Goal: Task Accomplishment & Management: Manage account settings

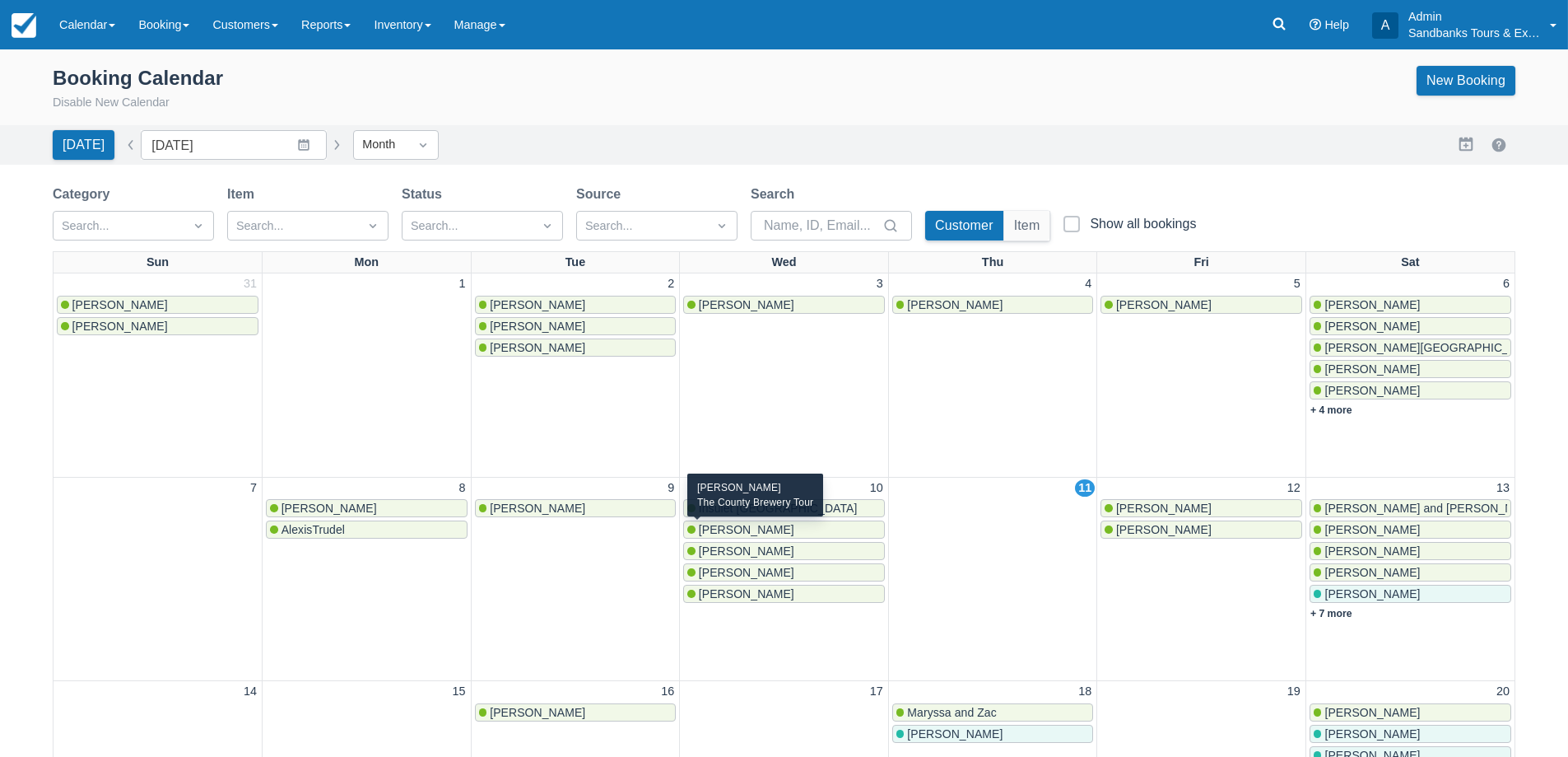
click at [746, 526] on span "[PERSON_NAME]" at bounding box center [747, 529] width 96 height 13
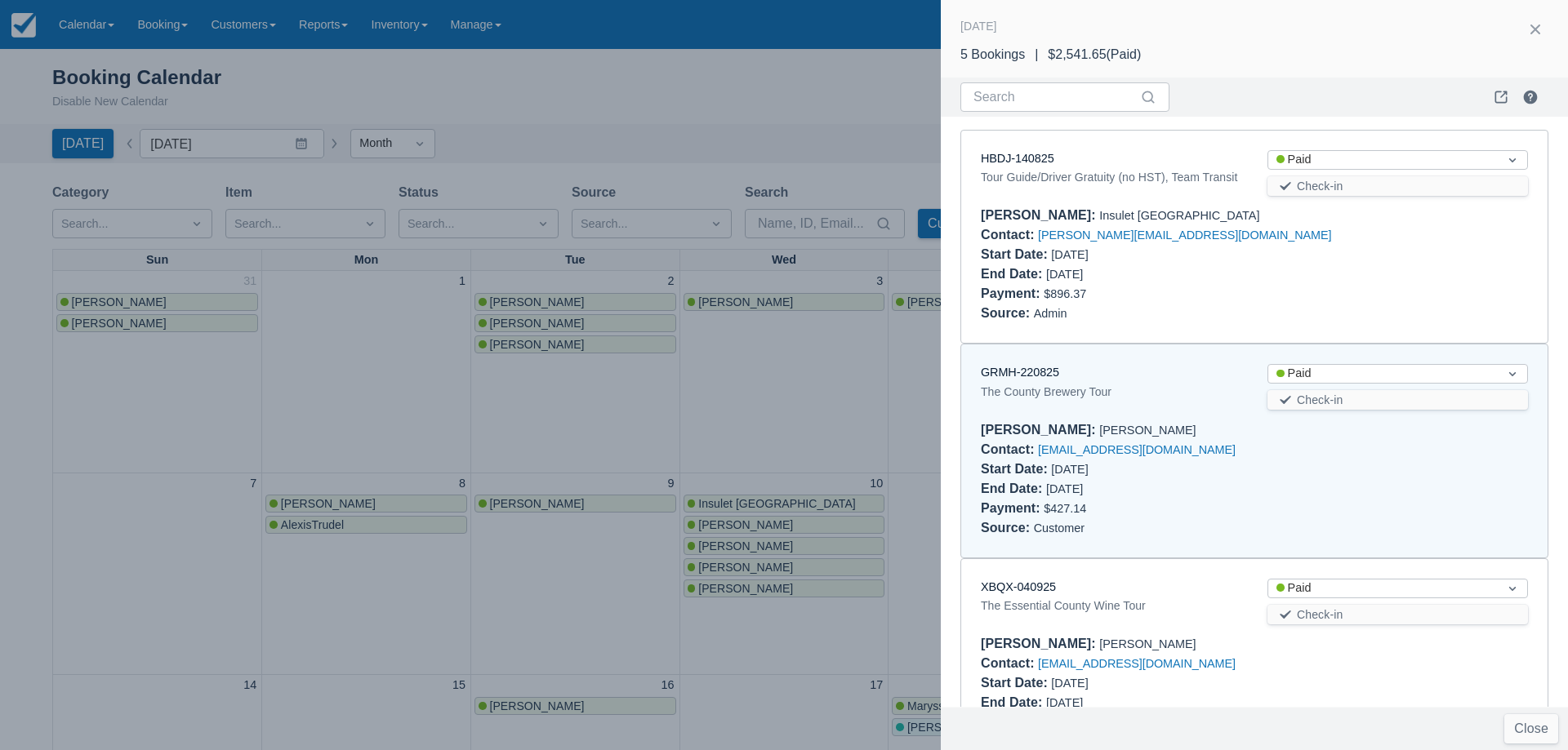
scroll to position [239, 0]
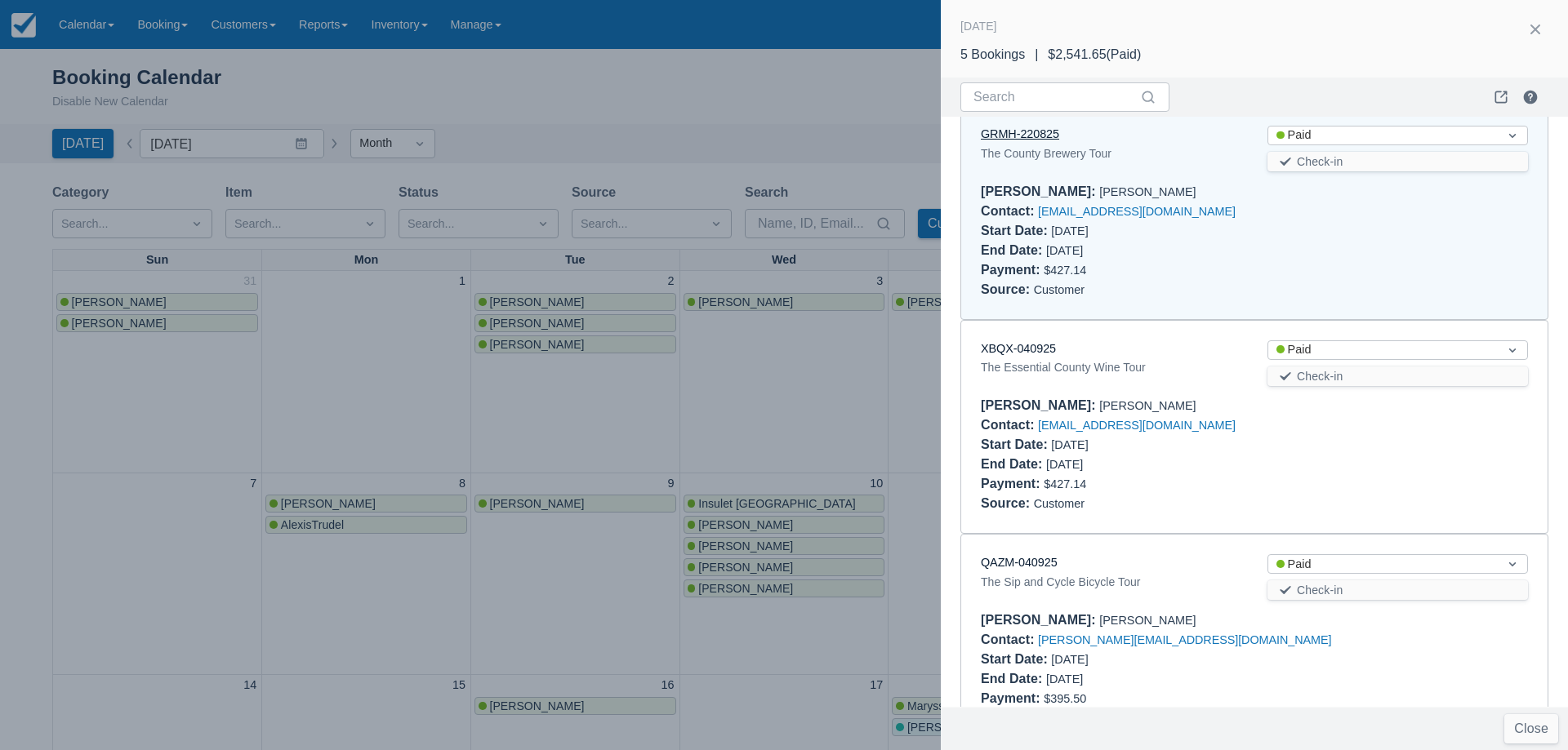
click at [1036, 141] on link "GRMH-220825" at bounding box center [1019, 134] width 78 height 13
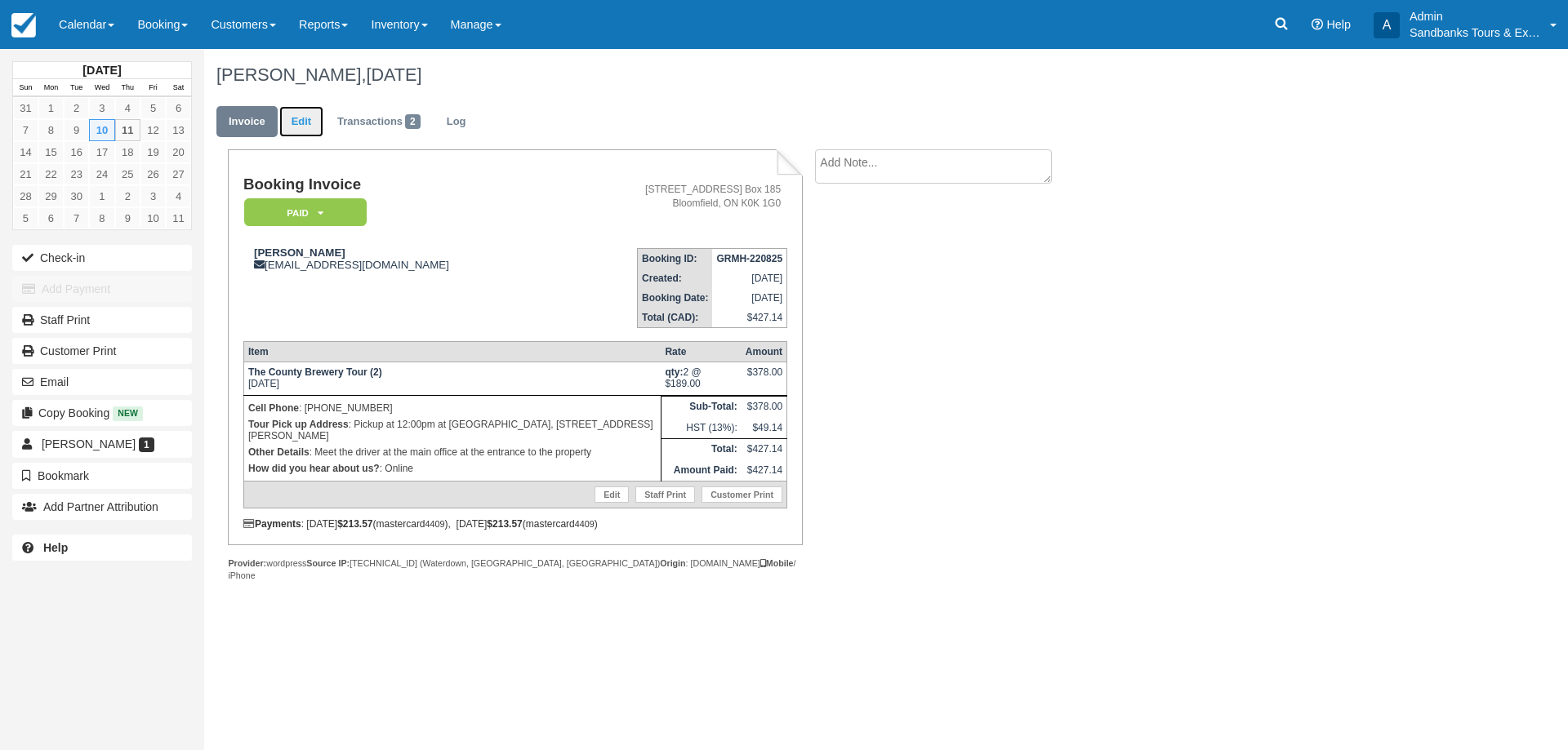
click at [304, 117] on link "Edit" at bounding box center [301, 122] width 44 height 32
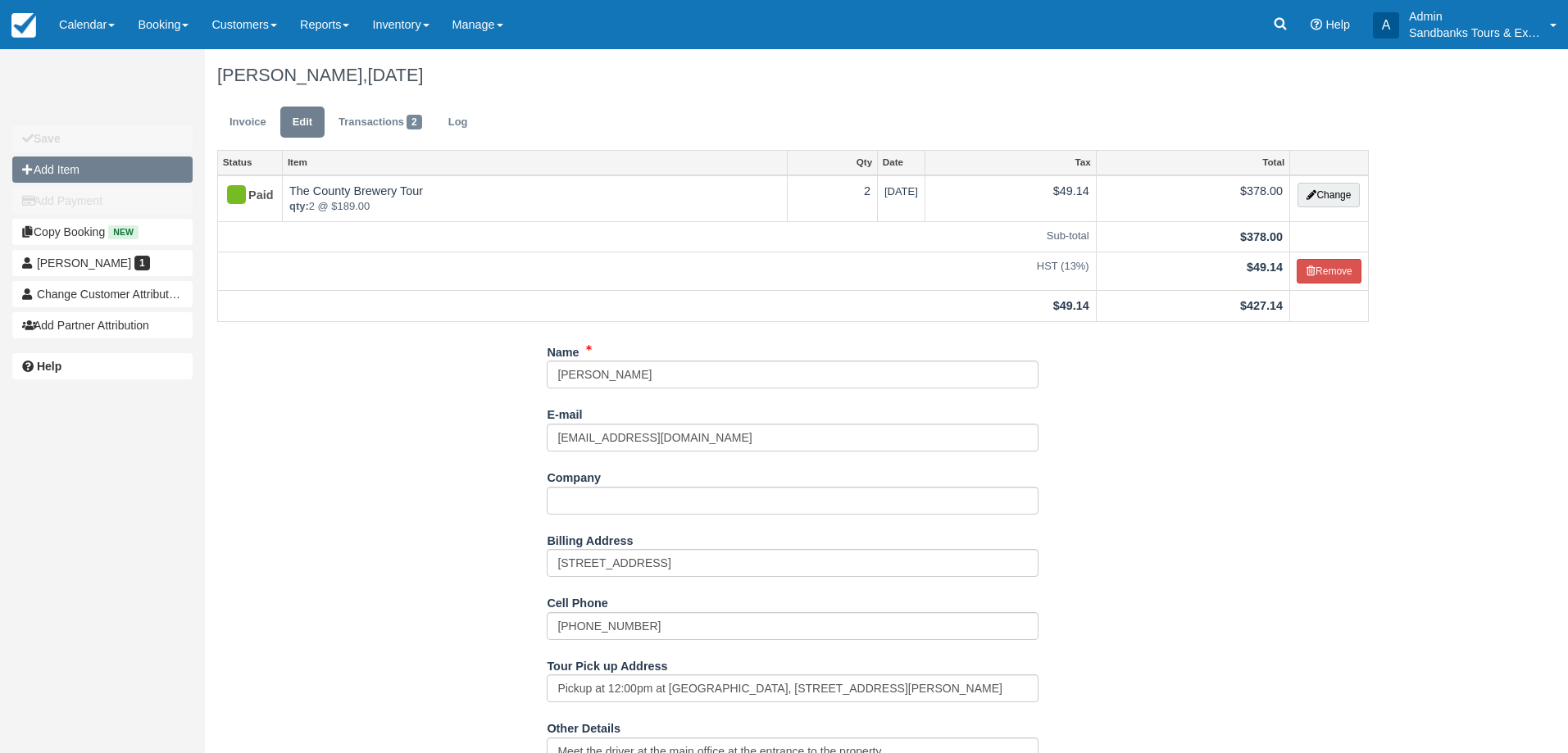
click at [82, 177] on button "Add Item" at bounding box center [101, 169] width 180 height 26
type input "0.00"
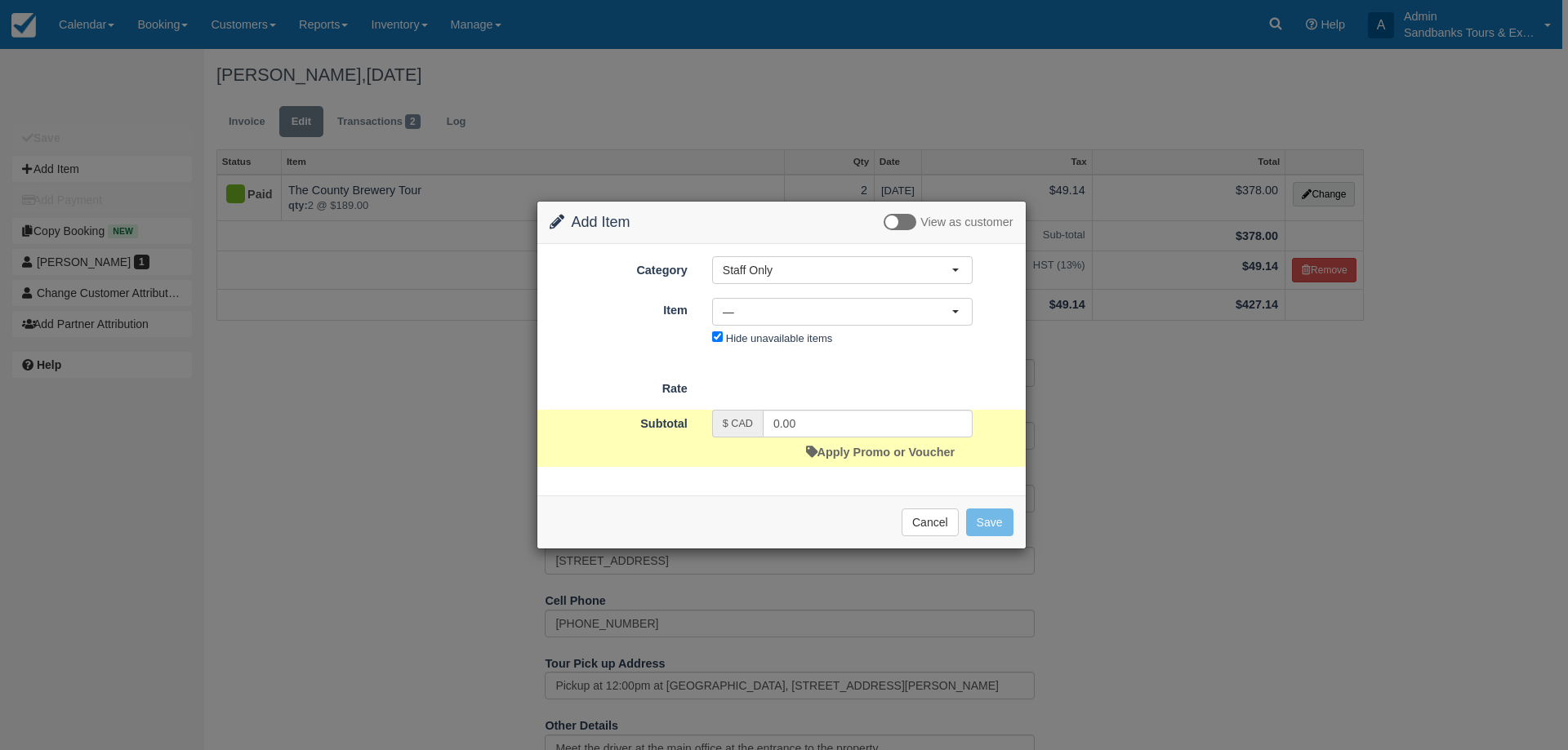
click at [774, 285] on div "Category Staff Only Staff Only Add On's Experiences Concierge Services Tour Gif…" at bounding box center [781, 303] width 464 height 94
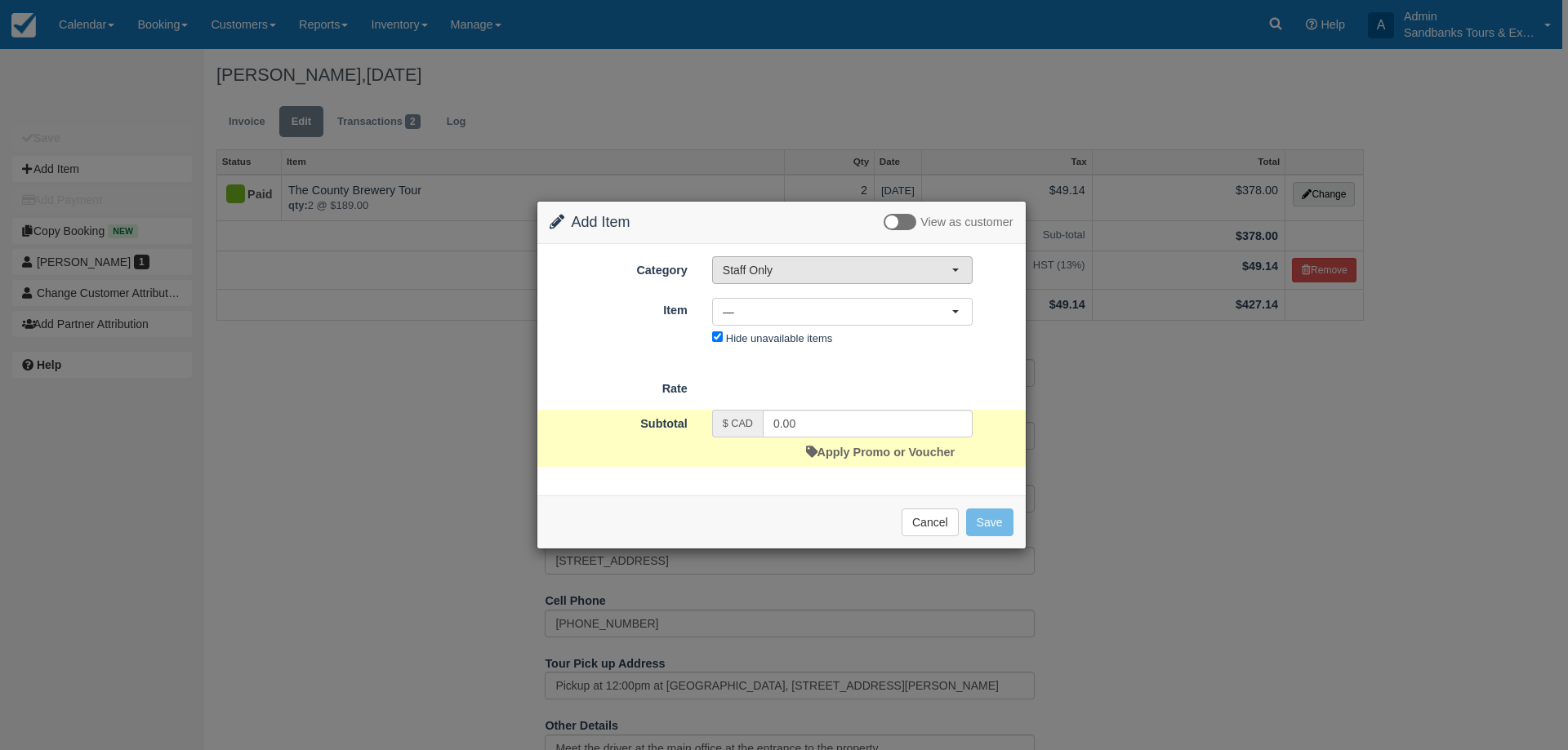
click at [777, 276] on span "Staff Only" at bounding box center [837, 269] width 229 height 16
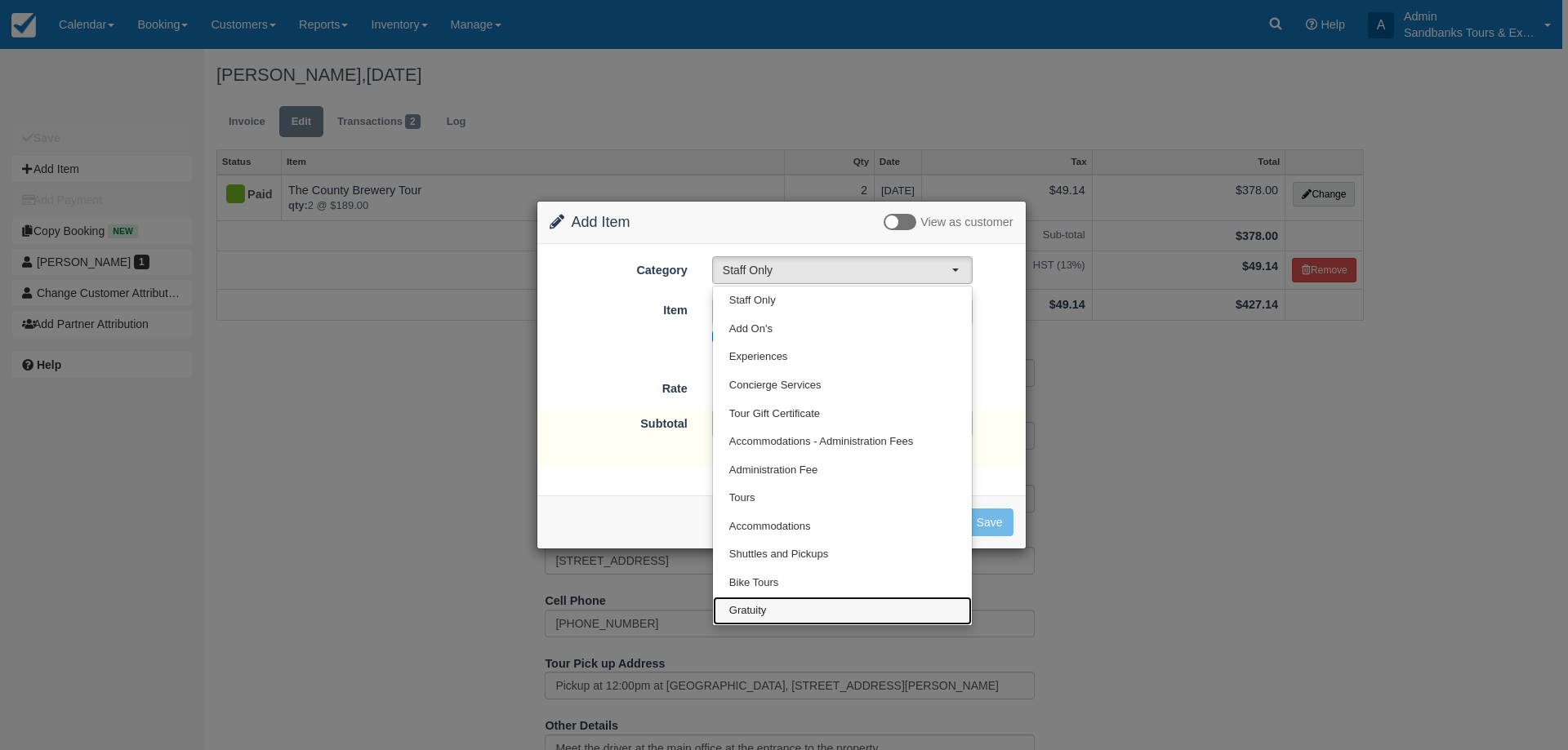
click at [777, 608] on link "Gratuity" at bounding box center [841, 610] width 259 height 29
select select "26"
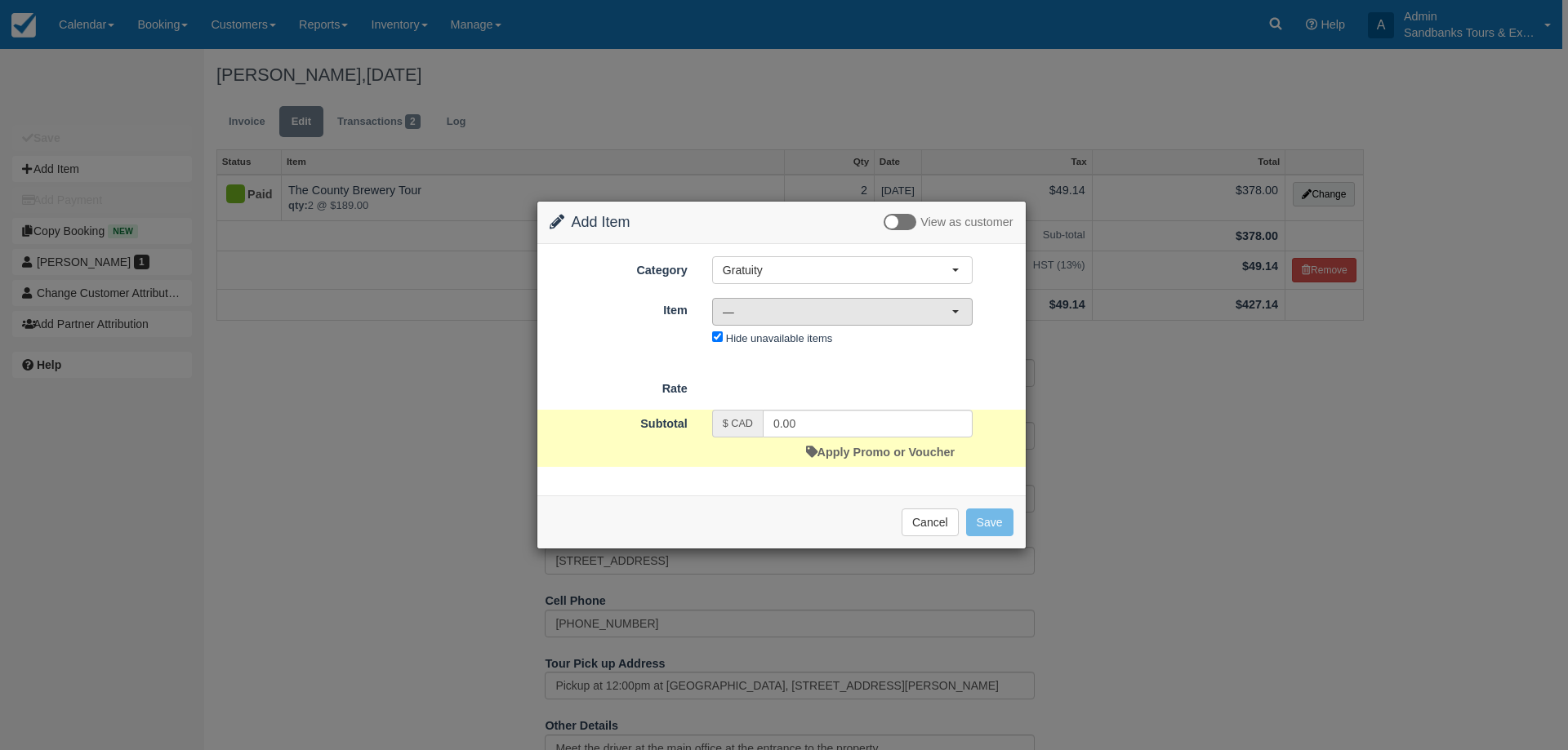
click at [760, 305] on span "—" at bounding box center [837, 311] width 229 height 16
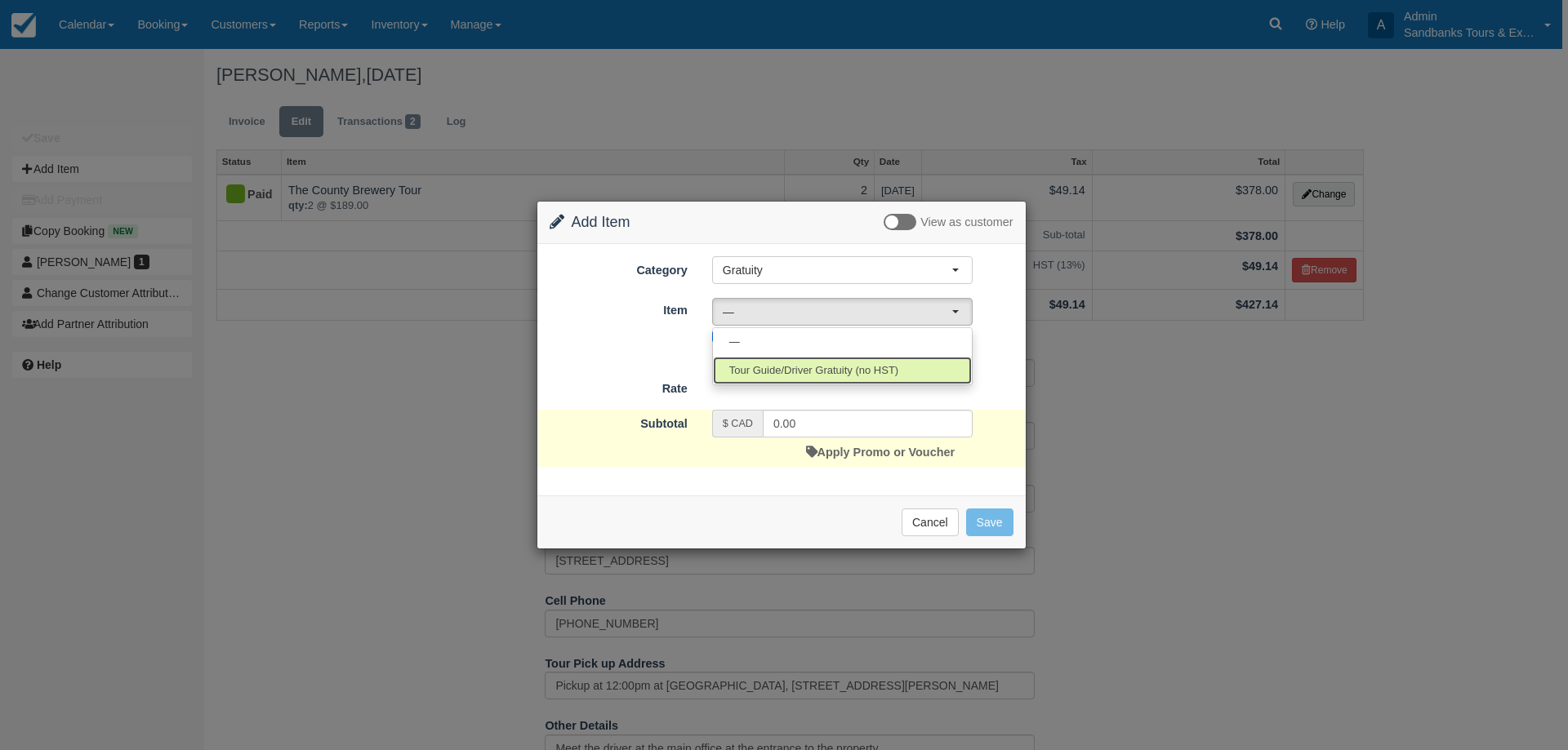
click at [778, 369] on span "Tour Guide/Driver Gratuity (no HST)" at bounding box center [814, 372] width 169 height 16
select select "36"
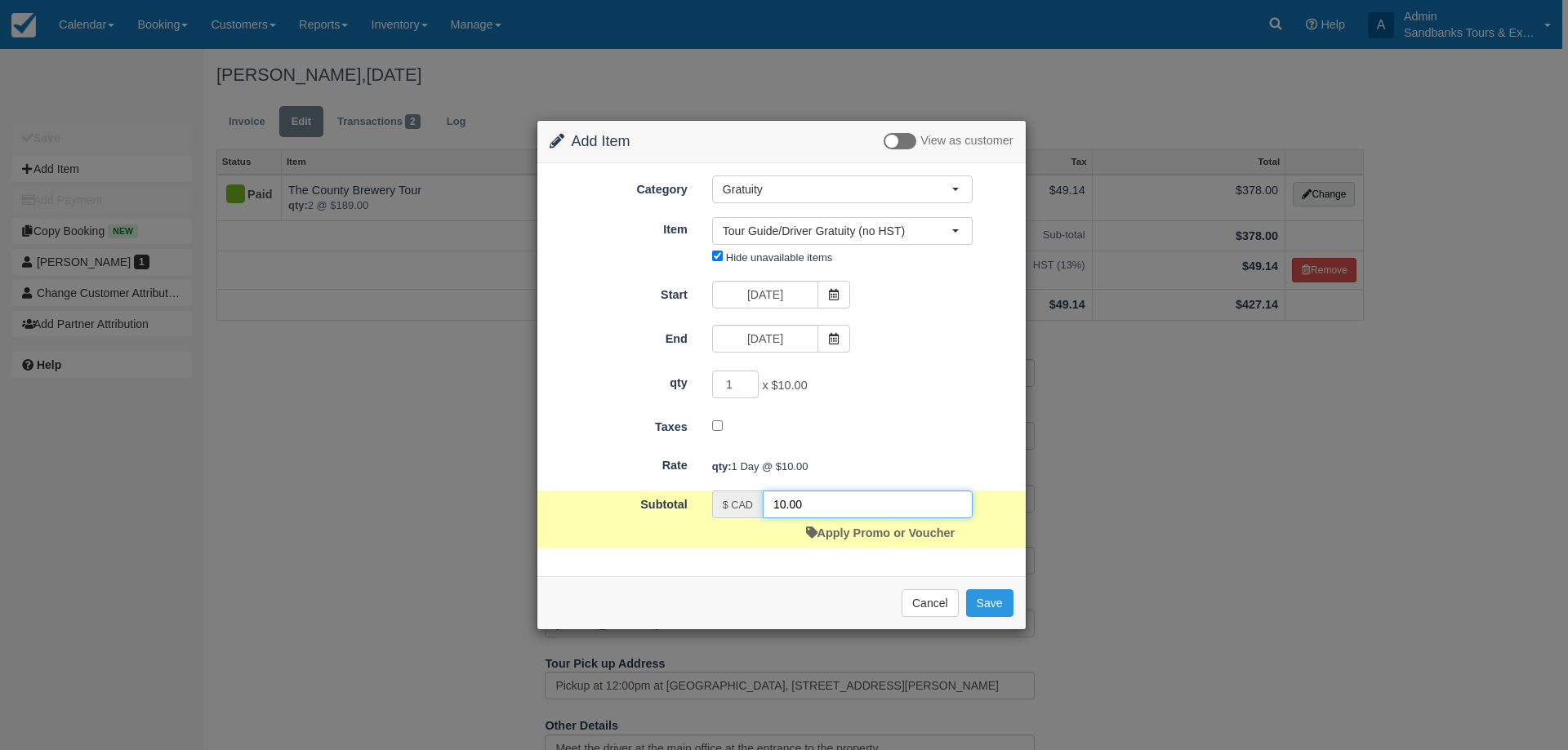
click at [781, 499] on input "10.00" at bounding box center [868, 504] width 210 height 28
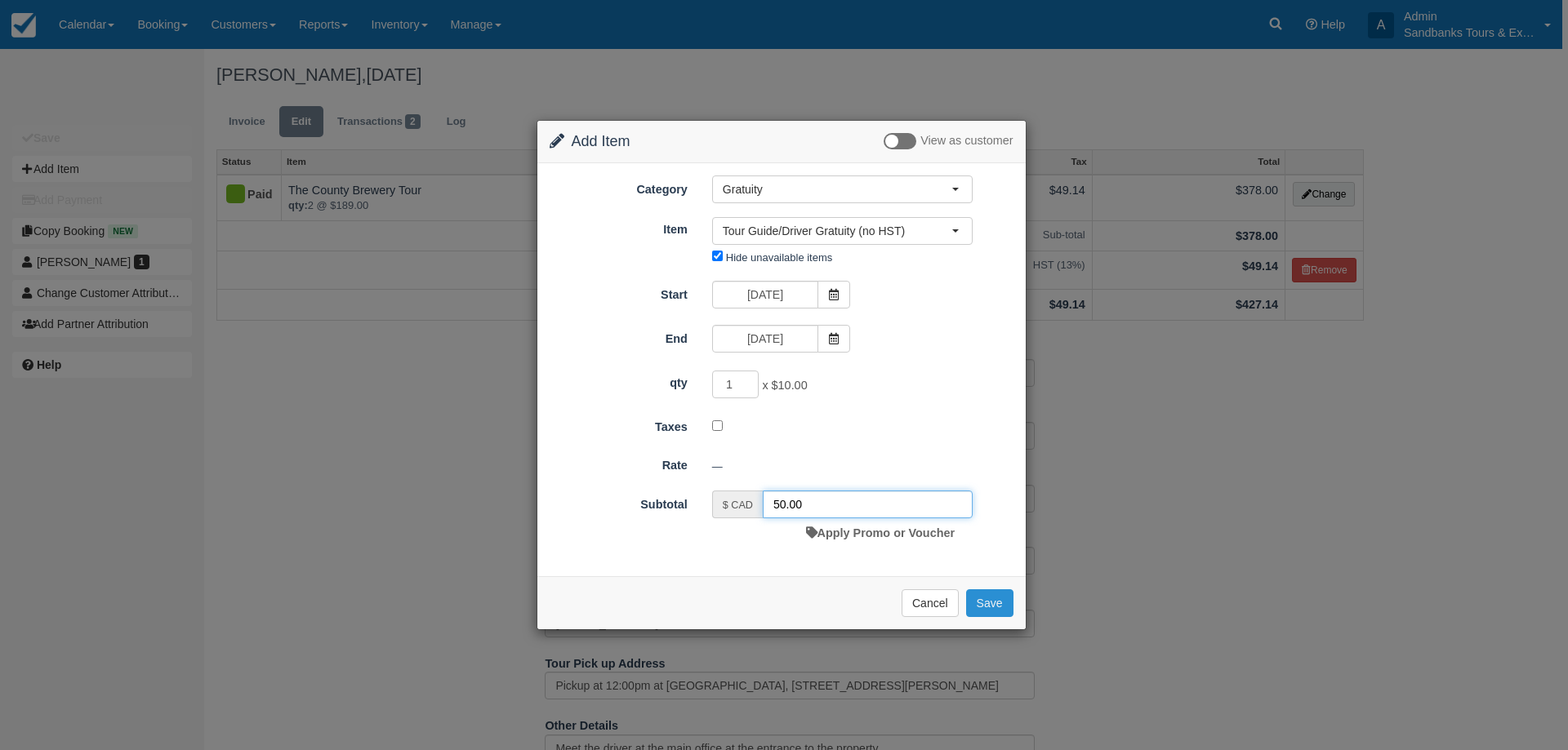
type input "50.00"
click at [978, 608] on button "Save" at bounding box center [990, 603] width 48 height 28
checkbox input "false"
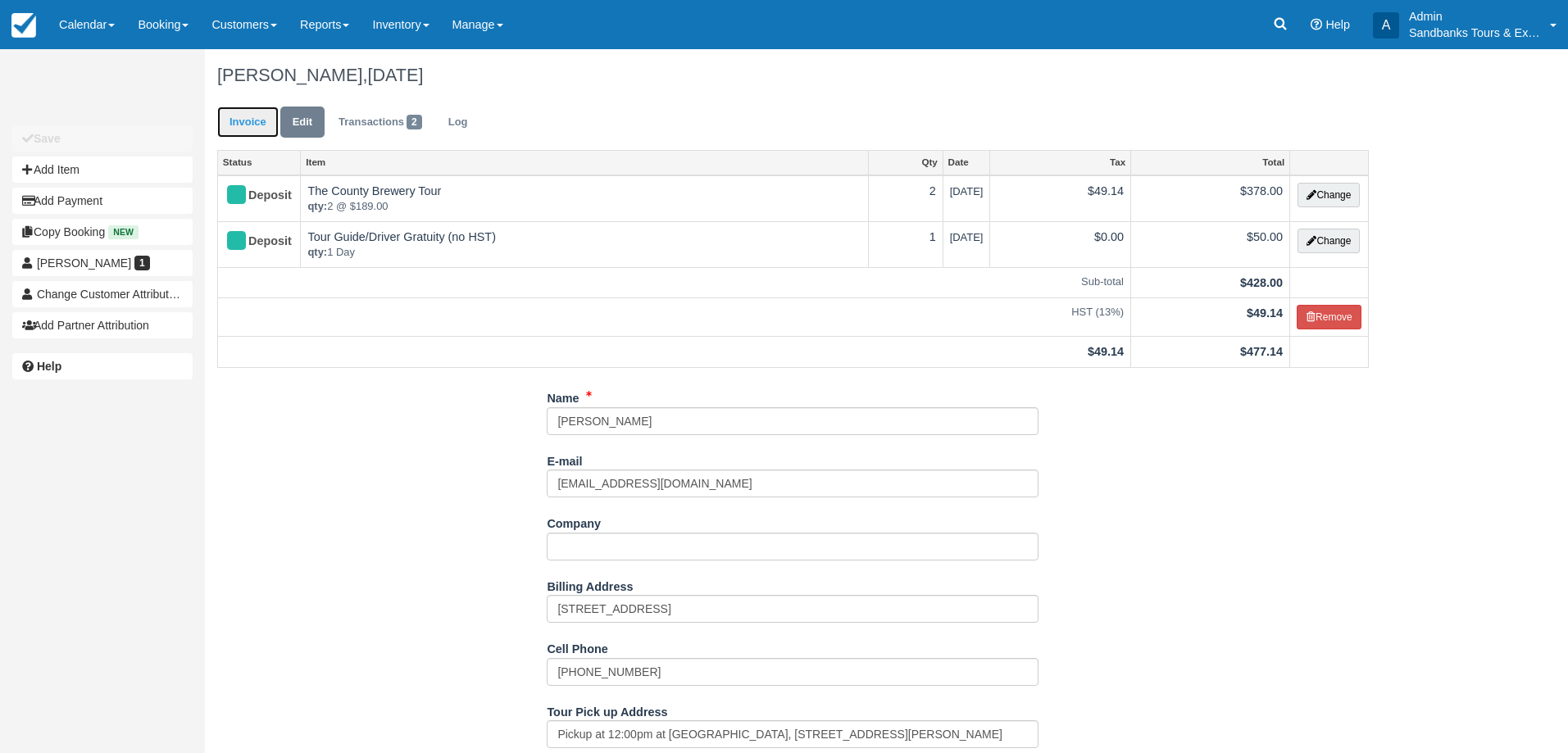
click at [228, 109] on link "Invoice" at bounding box center [248, 122] width 62 height 32
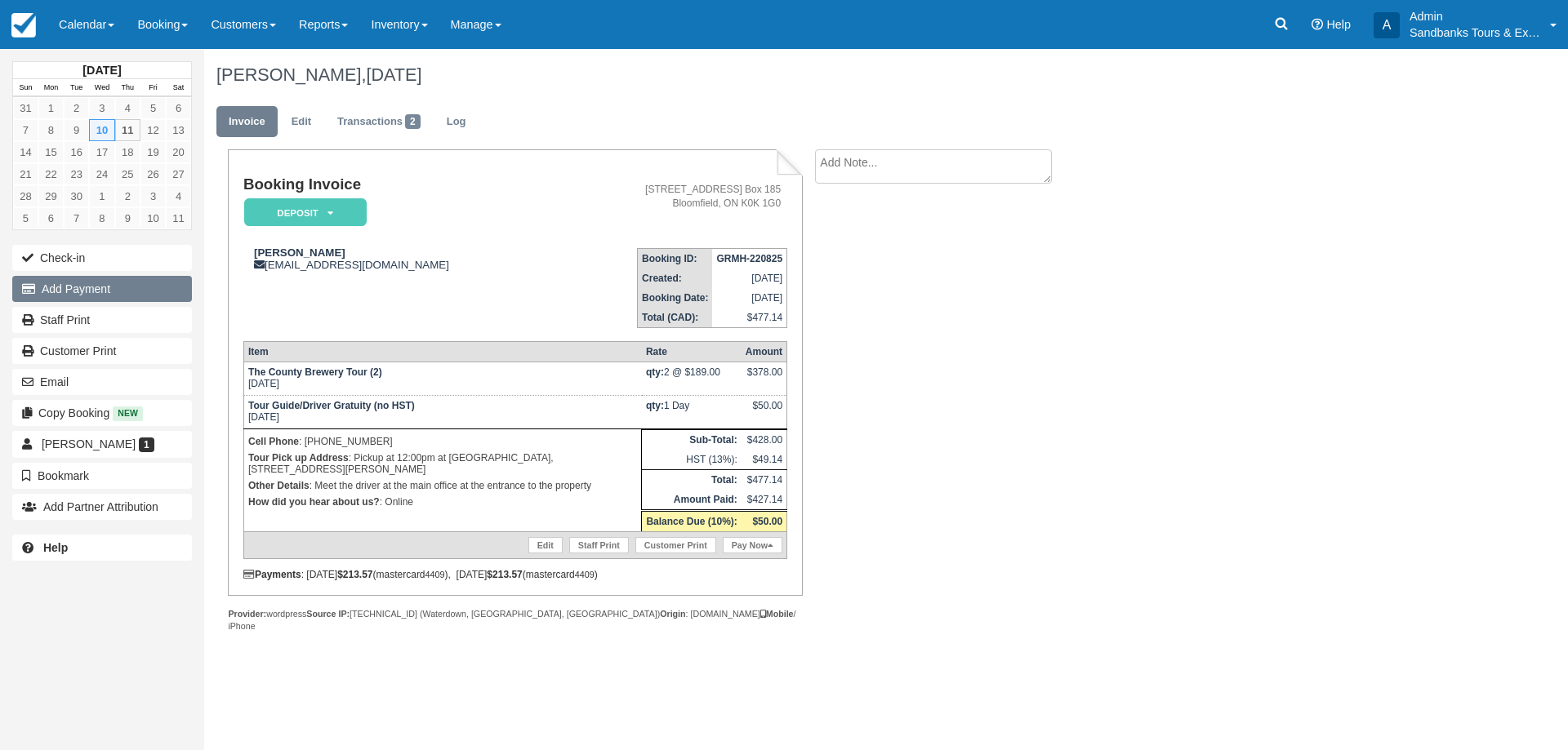
click at [91, 289] on button "Add Payment" at bounding box center [101, 288] width 179 height 26
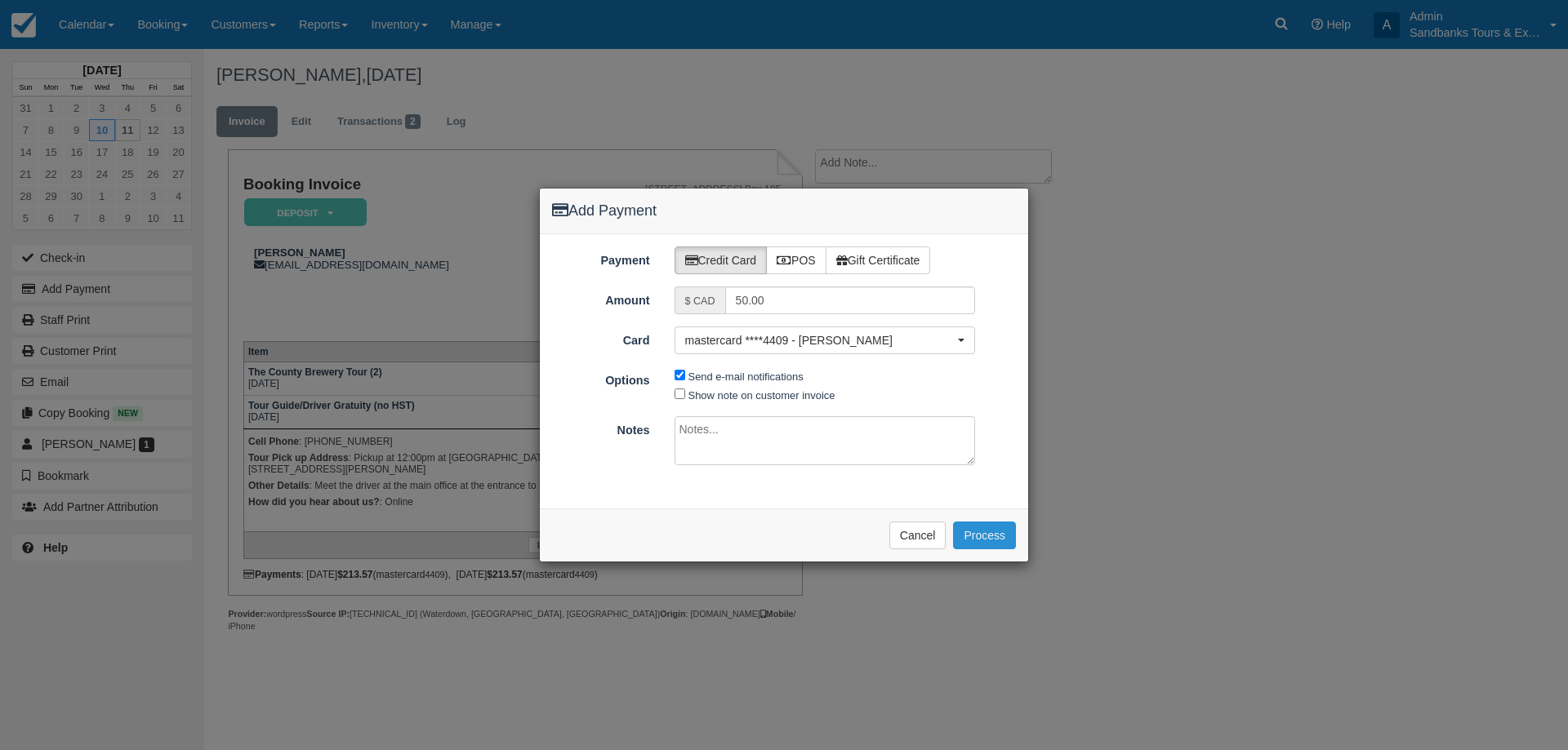
click at [1001, 540] on button "Process" at bounding box center [983, 535] width 62 height 28
